Goal: Information Seeking & Learning: Learn about a topic

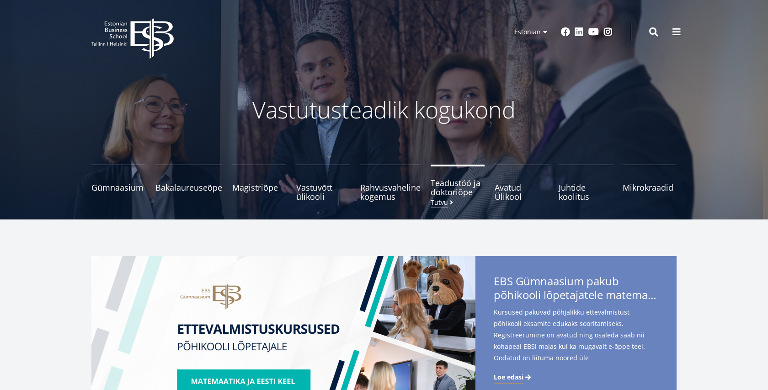
click at [452, 199] on span at bounding box center [451, 202] width 7 height 6
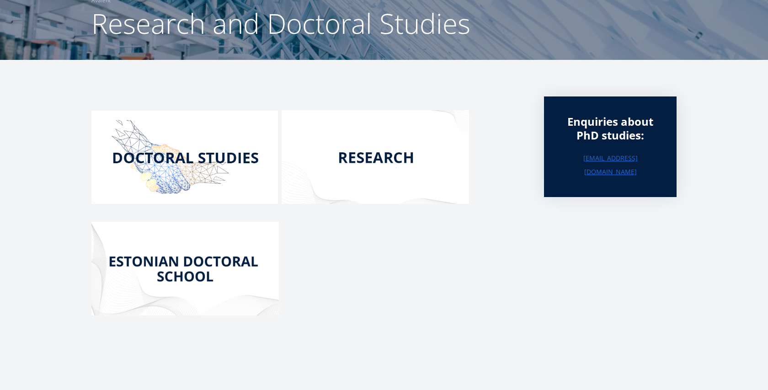
scroll to position [125, 0]
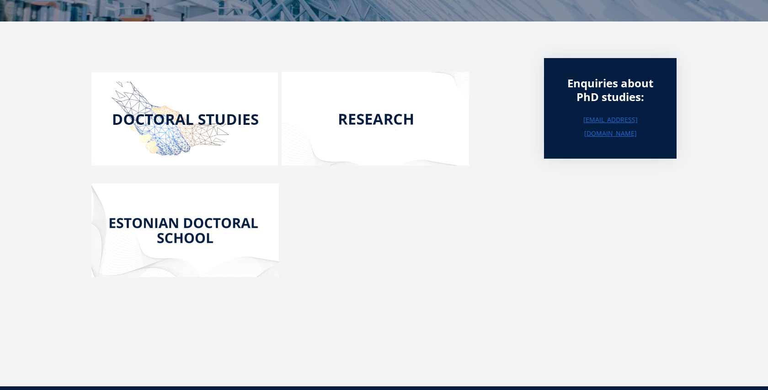
click at [227, 119] on img at bounding box center [184, 118] width 186 height 93
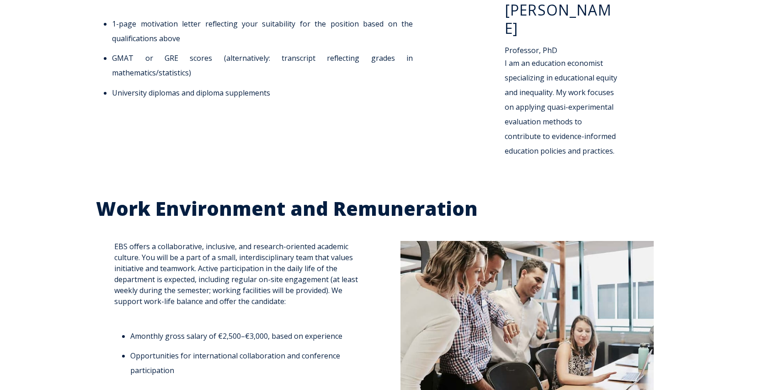
scroll to position [1387, 0]
